Goal: Transaction & Acquisition: Book appointment/travel/reservation

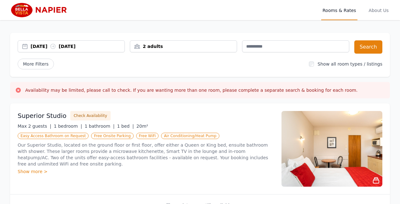
click at [57, 47] on div "[DATE] [DATE]" at bounding box center [78, 46] width 94 height 6
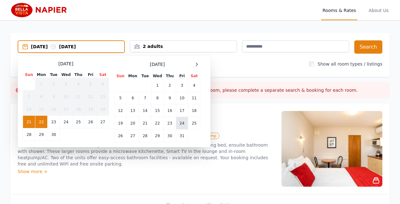
click at [180, 121] on td "24" at bounding box center [182, 123] width 12 height 13
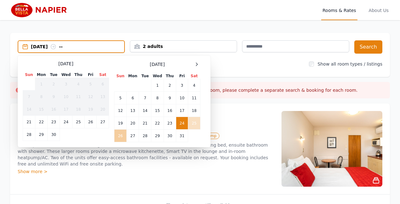
click at [121, 136] on td "26" at bounding box center [121, 136] width 12 height 13
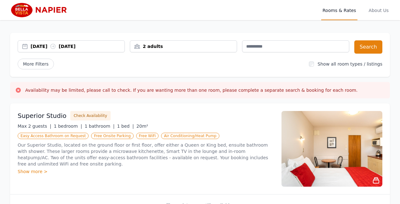
click at [153, 45] on div "2 adults" at bounding box center [183, 46] width 107 height 6
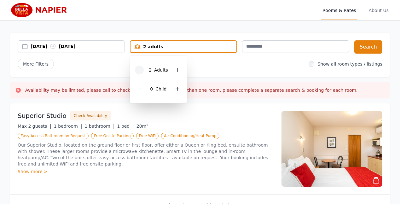
click at [140, 68] on icon at bounding box center [139, 70] width 5 height 5
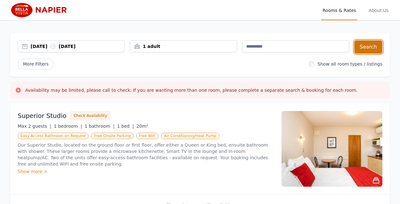
click at [368, 47] on button "Search" at bounding box center [369, 46] width 28 height 13
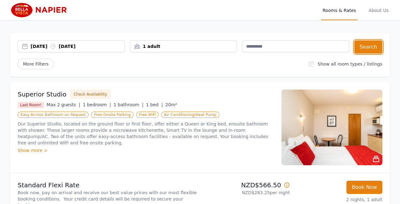
click at [97, 45] on div "[DATE] [DATE]" at bounding box center [78, 46] width 94 height 6
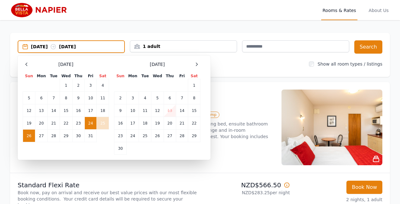
click at [101, 146] on div "[DATE] Sun Mon Tue Wed Thu Fri Sat 1 2 3 4 5 6 7 8 9 10 11 12 13 14 15 16 17 18…" at bounding box center [66, 108] width 86 height 94
click at [269, 69] on div "More Filters" at bounding box center [161, 64] width 286 height 11
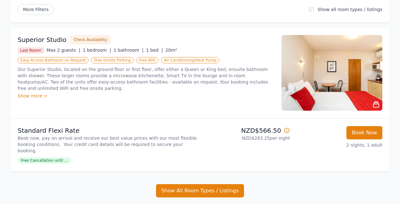
scroll to position [88, 0]
